Goal: Task Accomplishment & Management: Manage account settings

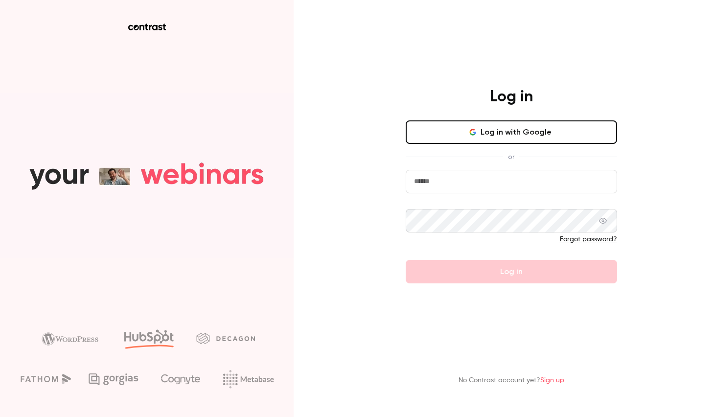
type input "**********"
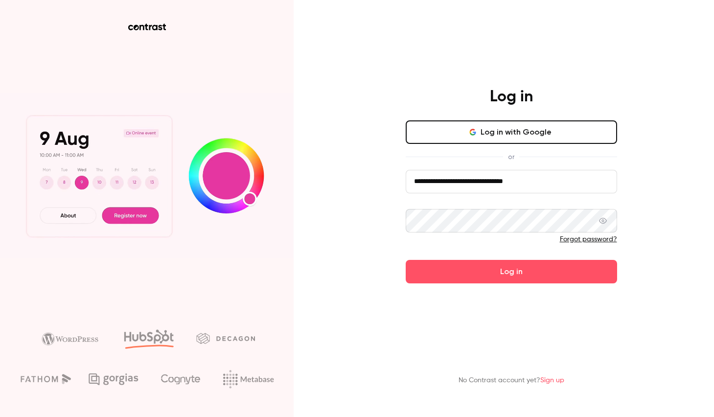
click at [428, 248] on div at bounding box center [511, 243] width 211 height 16
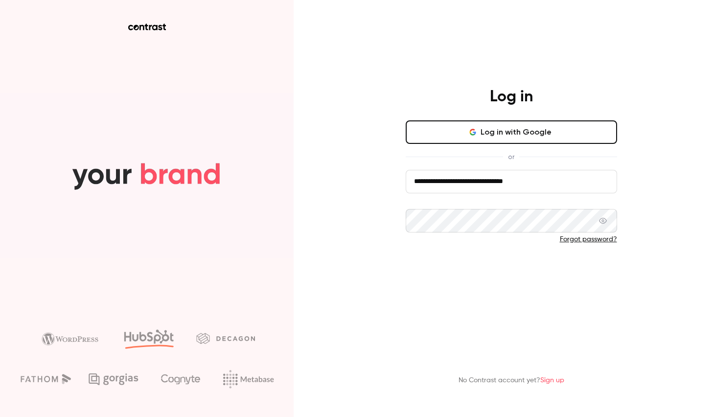
click at [485, 275] on button "Log in" at bounding box center [511, 271] width 211 height 23
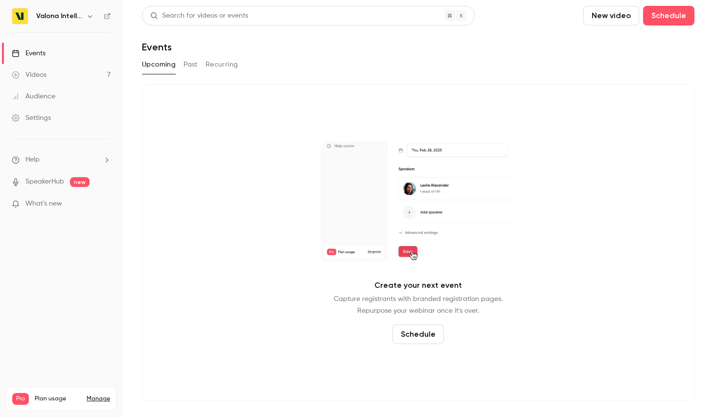
click at [103, 399] on div "Pro Plan usage Manage Videos 7 / 150 Monthly registrants 15 / 250" at bounding box center [61, 399] width 111 height 24
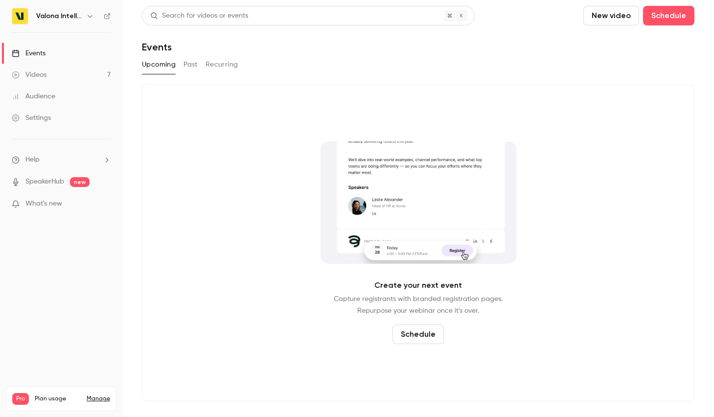
click at [19, 393] on span "Pro" at bounding box center [20, 399] width 17 height 12
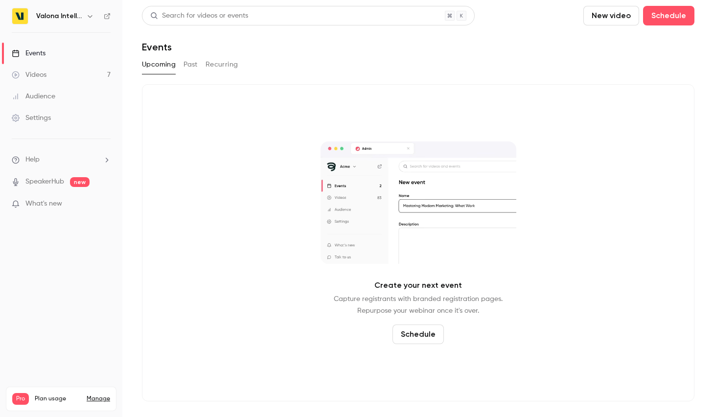
click at [39, 395] on span "Plan usage" at bounding box center [58, 399] width 46 height 8
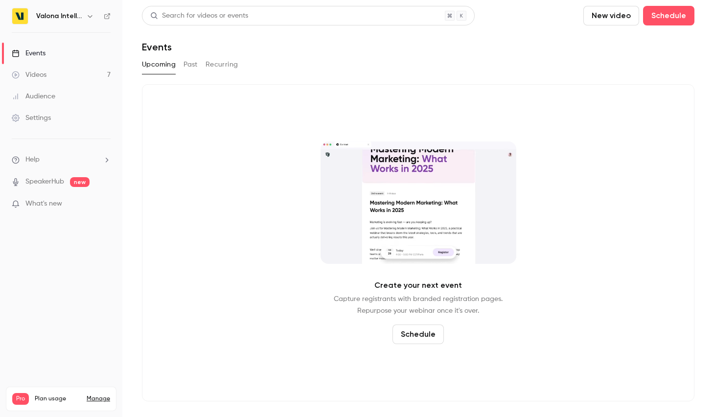
click at [93, 14] on icon "button" at bounding box center [90, 16] width 8 height 8
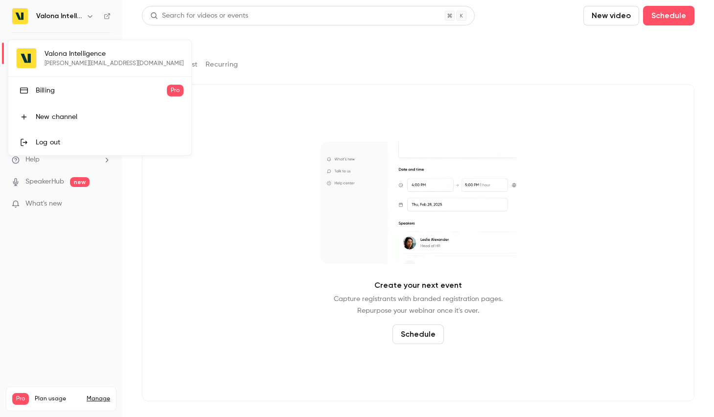
click at [47, 94] on div "Billing" at bounding box center [101, 91] width 131 height 10
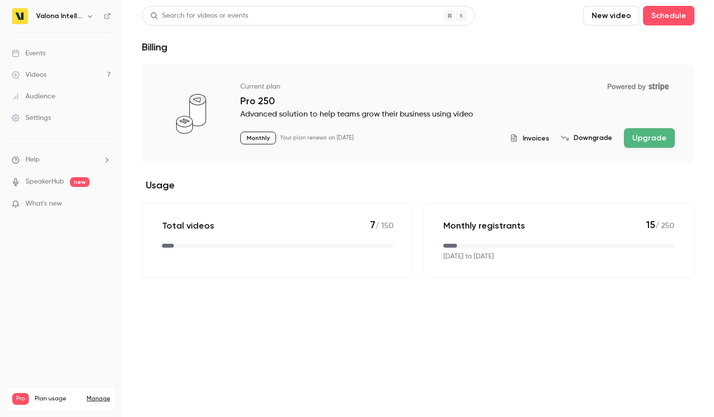
click at [543, 138] on span "Invoices" at bounding box center [536, 138] width 26 height 10
